Goal: Information Seeking & Learning: Learn about a topic

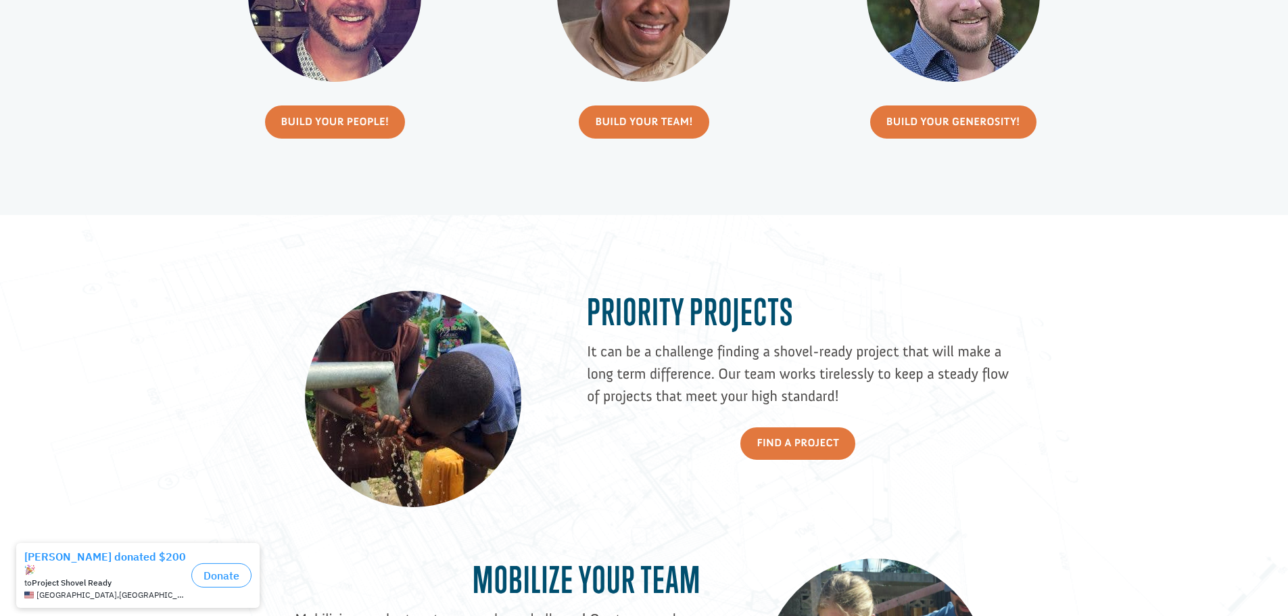
scroll to position [541, 0]
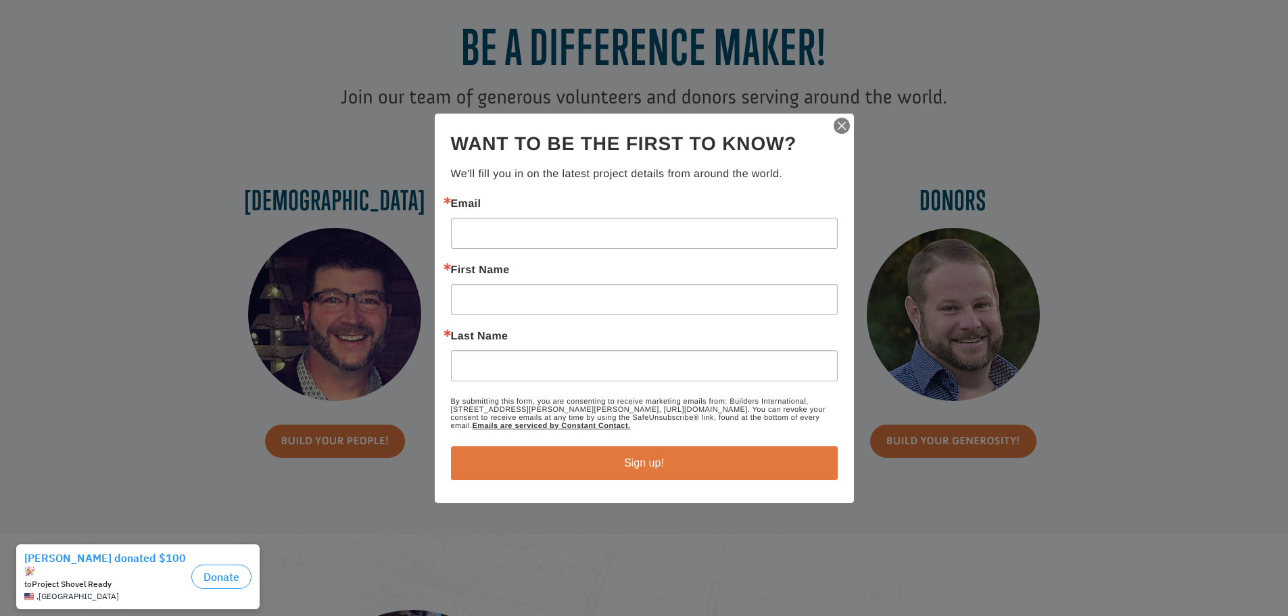
click at [837, 124] on img "button" at bounding box center [842, 125] width 19 height 19
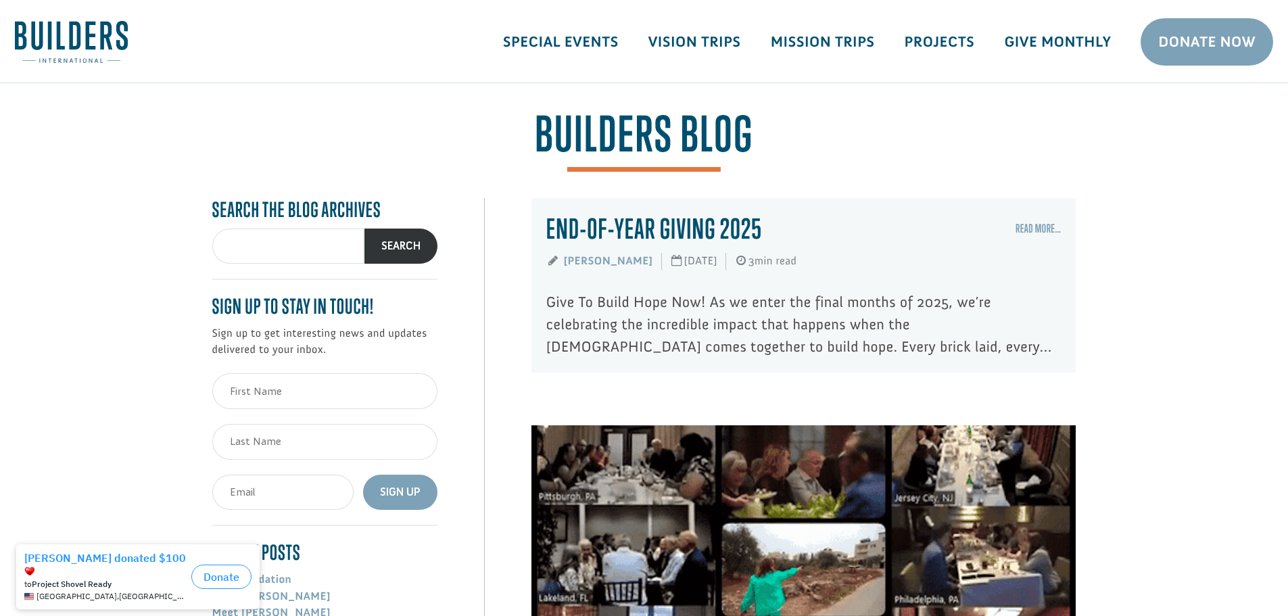
click at [666, 304] on p "Give To Build Hope Now! As we enter the final months of 2025, we’re celebrating…" at bounding box center [803, 324] width 515 height 67
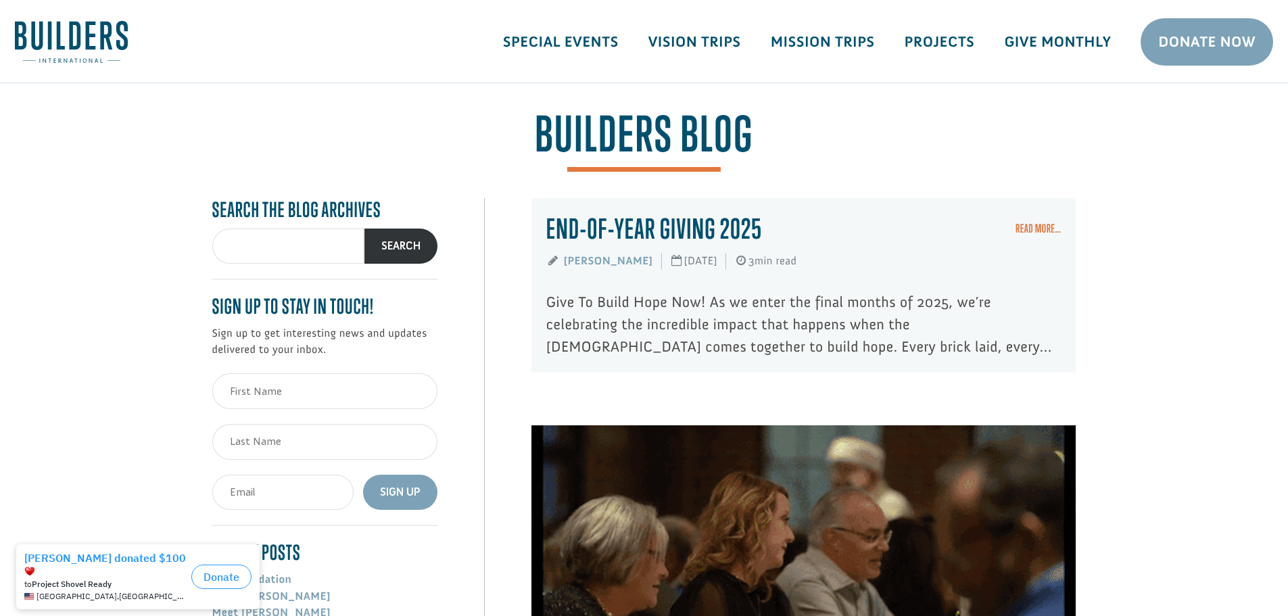
click at [1023, 233] on link "Read More…" at bounding box center [1039, 229] width 46 height 14
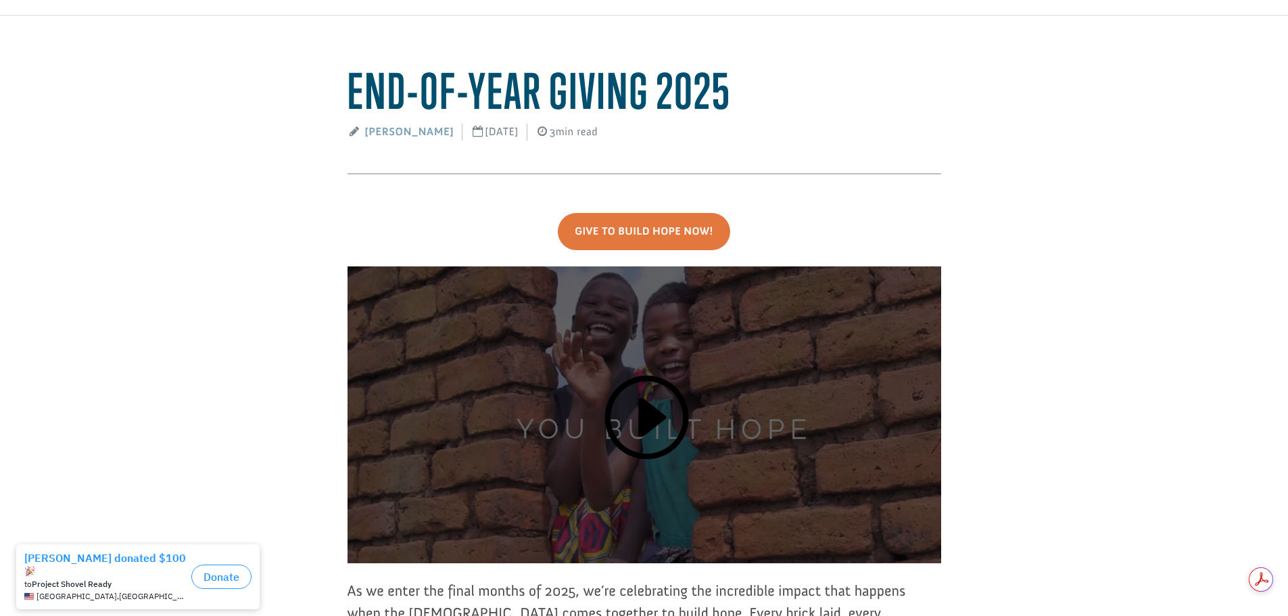
click at [649, 432] on link at bounding box center [644, 423] width 89 height 105
